Goal: Information Seeking & Learning: Compare options

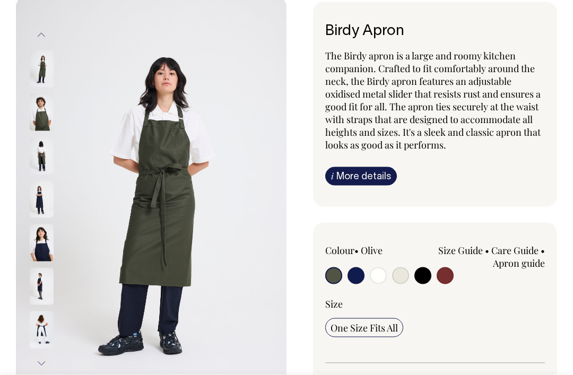
scroll to position [57, 0]
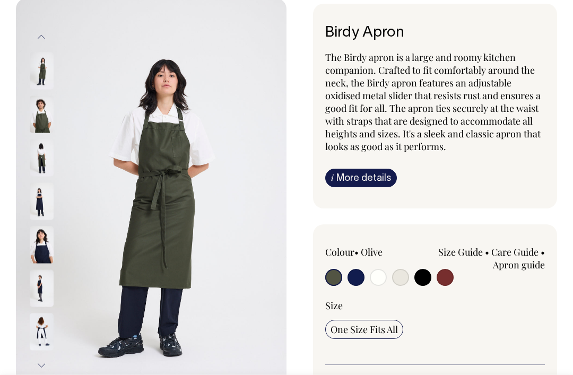
click at [34, 239] on img at bounding box center [42, 244] width 24 height 37
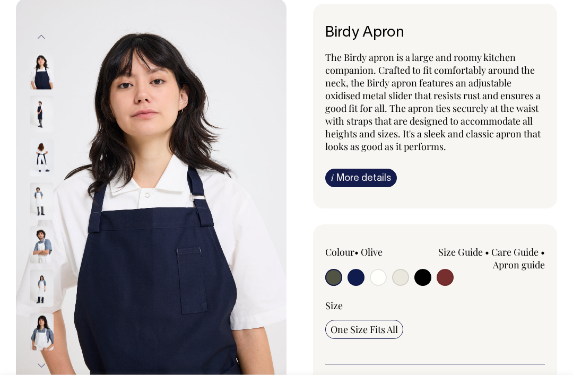
click at [30, 155] on img at bounding box center [42, 157] width 24 height 37
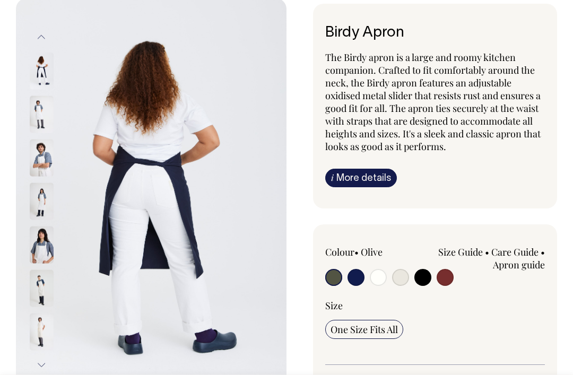
click at [338, 276] on input "radio" at bounding box center [333, 277] width 17 height 17
click at [337, 275] on input "radio" at bounding box center [333, 277] width 17 height 17
click at [451, 275] on input "radio" at bounding box center [445, 277] width 17 height 17
radio input "true"
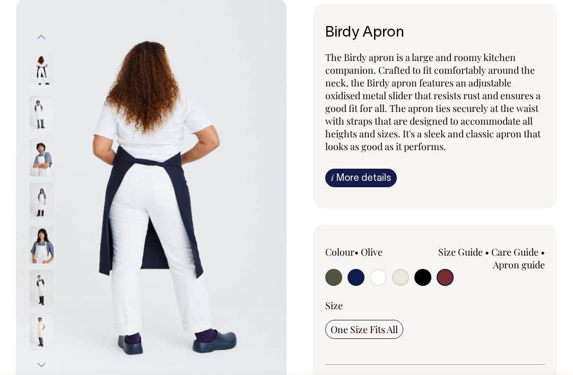
select select "Burgundy"
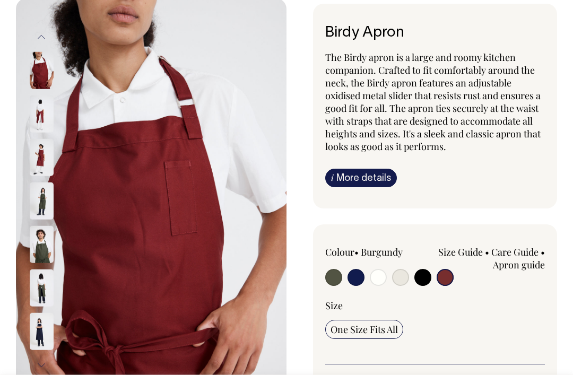
click at [425, 276] on input "radio" at bounding box center [422, 277] width 17 height 17
radio input "true"
select select "Black"
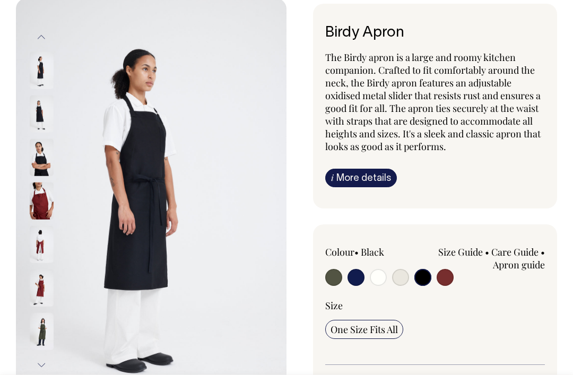
click at [402, 277] on input "radio" at bounding box center [400, 277] width 17 height 17
radio input "true"
select select "Natural"
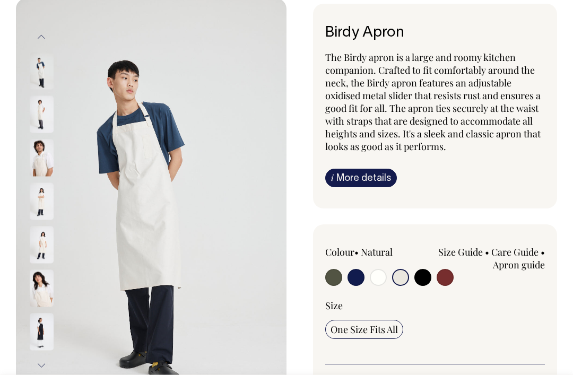
click at [359, 277] on input "radio" at bounding box center [355, 277] width 17 height 17
radio input "true"
select select "Dark Navy"
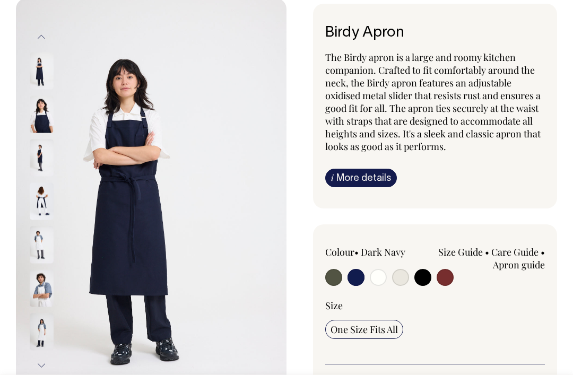
click at [337, 277] on input "radio" at bounding box center [333, 277] width 17 height 17
radio input "true"
select select "Olive"
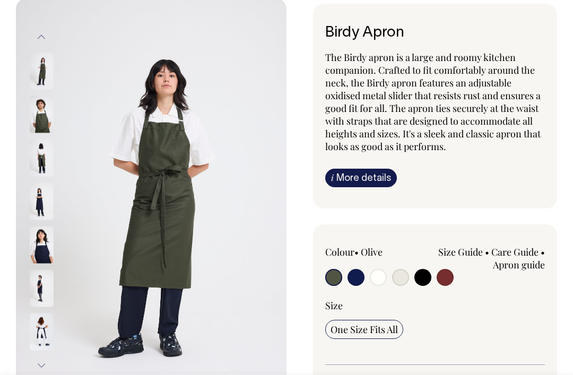
click at [446, 280] on input "radio" at bounding box center [445, 277] width 17 height 17
radio input "true"
select select "Burgundy"
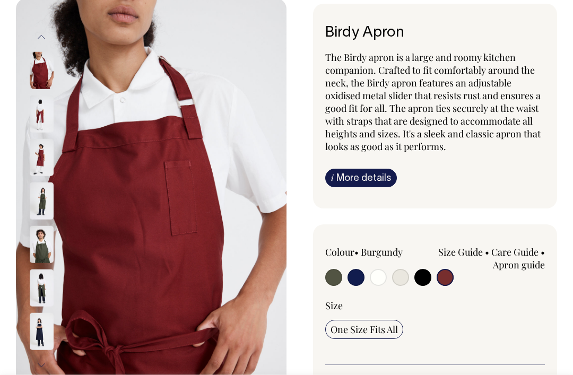
click at [32, 108] on img at bounding box center [42, 113] width 24 height 37
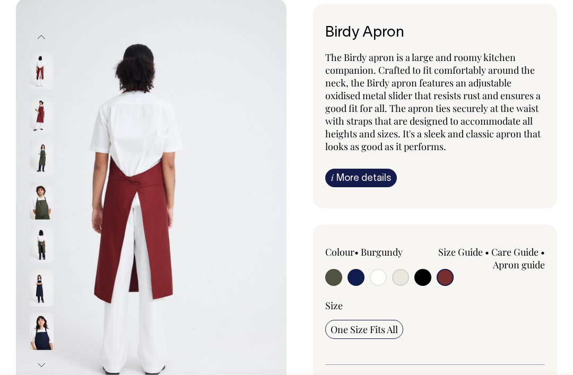
click at [373, 173] on link "i More details" at bounding box center [361, 178] width 72 height 19
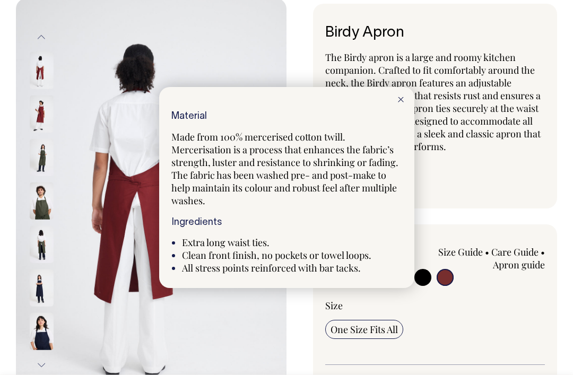
click at [405, 110] on div at bounding box center [400, 98] width 27 height 23
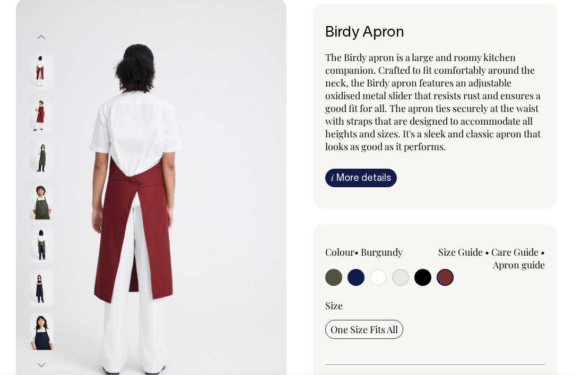
click at [36, 197] on img at bounding box center [42, 200] width 24 height 37
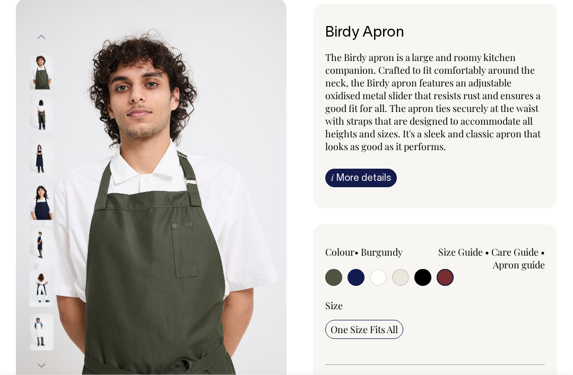
click at [425, 282] on input "radio" at bounding box center [422, 277] width 17 height 17
radio input "true"
select select "Black"
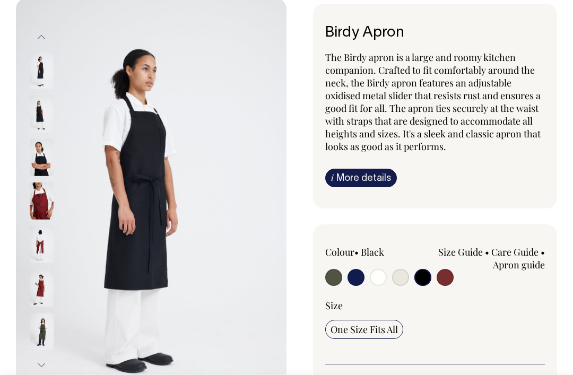
click at [338, 272] on input "radio" at bounding box center [333, 277] width 17 height 17
radio input "true"
select select "Olive"
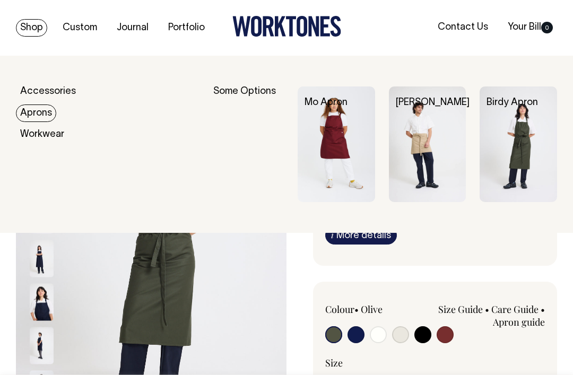
click at [525, 130] on img at bounding box center [518, 144] width 77 height 116
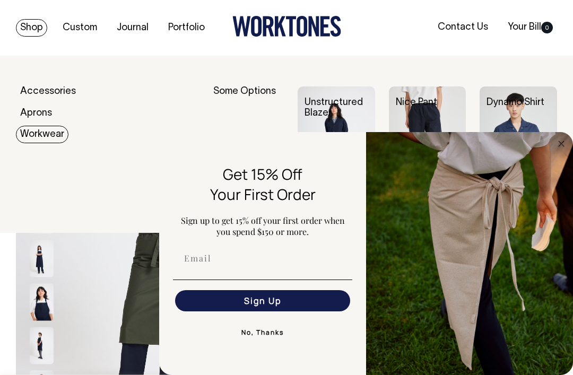
click at [531, 34] on link "Your Bill 0" at bounding box center [530, 28] width 54 height 18
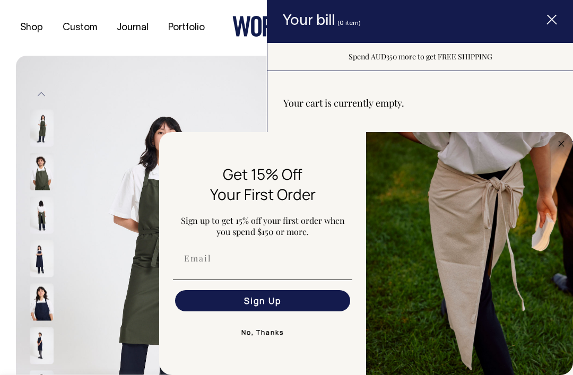
click at [555, 20] on icon "Item added to your cart" at bounding box center [551, 20] width 11 height 11
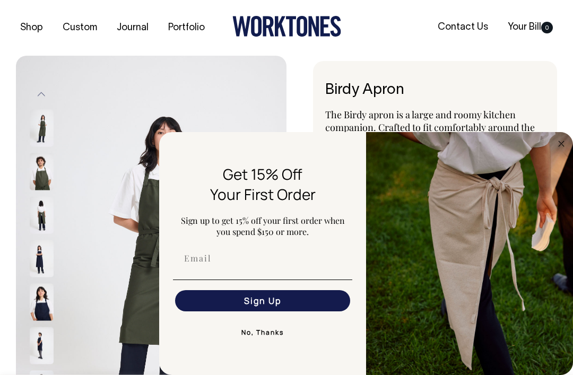
click at [436, 50] on div "Shop Custom Journal Portfolio Contact Us Your Bill 0" at bounding box center [286, 28] width 573 height 56
click at [565, 151] on img "FLYOUT Form" at bounding box center [469, 253] width 207 height 243
click at [565, 148] on circle "Close dialog" at bounding box center [561, 143] width 12 height 12
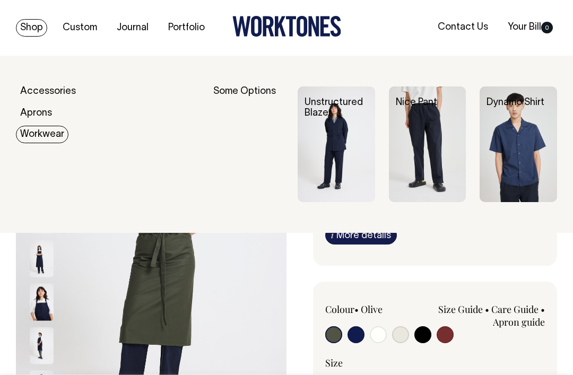
click at [451, 140] on img at bounding box center [427, 144] width 77 height 116
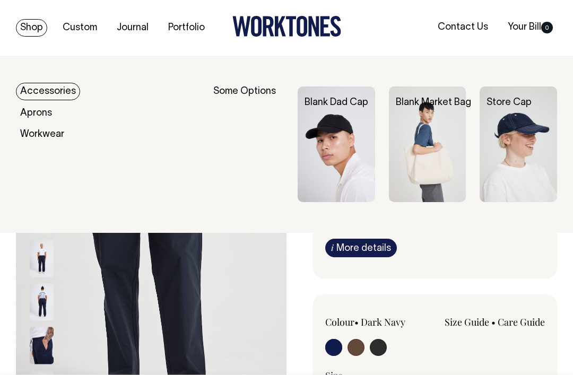
click at [31, 87] on link "Accessories" at bounding box center [48, 92] width 64 height 18
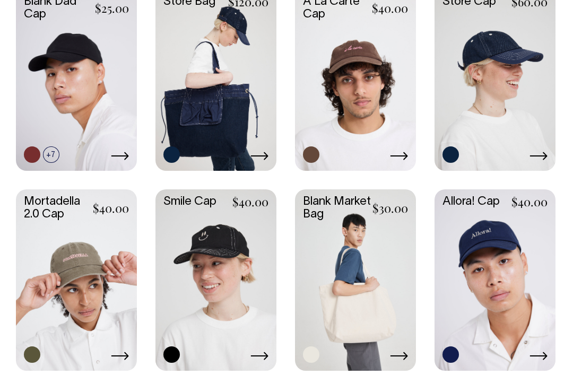
scroll to position [611, 0]
